Goal: Task Accomplishment & Management: Use online tool/utility

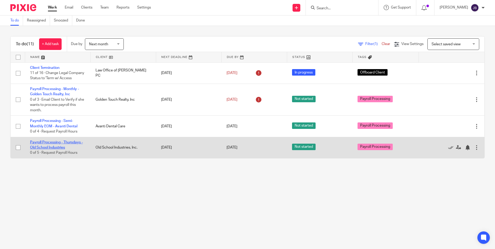
click at [55, 149] on link "Payroll Processing - Thursdays - Old School Industries" at bounding box center [56, 145] width 53 height 9
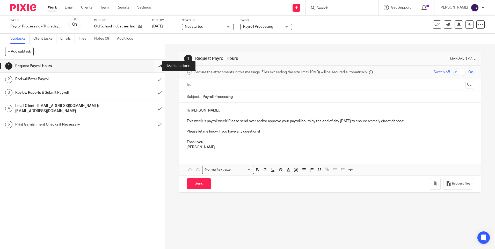
click at [156, 65] on input "submit" at bounding box center [82, 66] width 165 height 13
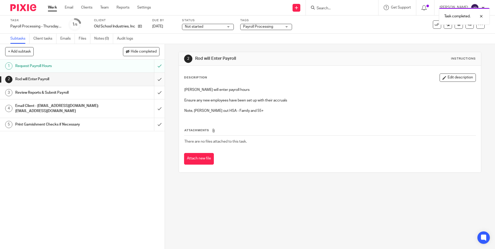
click at [153, 81] on input "submit" at bounding box center [82, 79] width 165 height 13
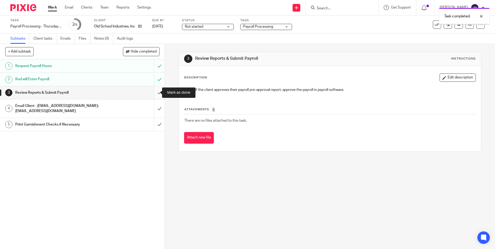
click at [154, 93] on input "submit" at bounding box center [82, 92] width 165 height 13
